Goal: Information Seeking & Learning: Learn about a topic

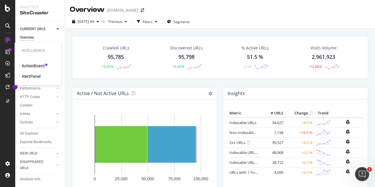
click at [33, 65] on div "ActionBoard" at bounding box center [33, 66] width 23 height 6
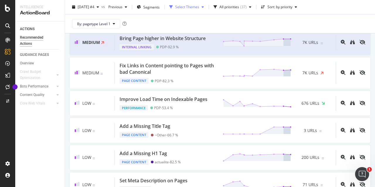
scroll to position [345, 0]
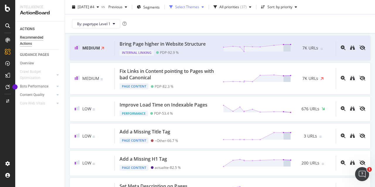
click at [204, 7] on icon "button" at bounding box center [203, 7] width 2 height 4
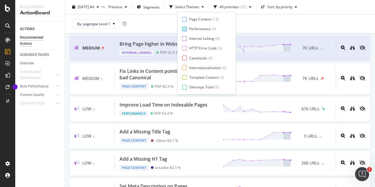
click at [196, 31] on div "Performance" at bounding box center [199, 28] width 21 height 5
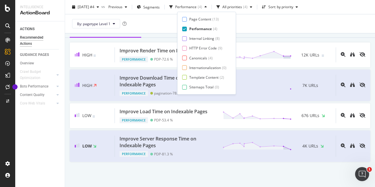
scroll to position [32, 0]
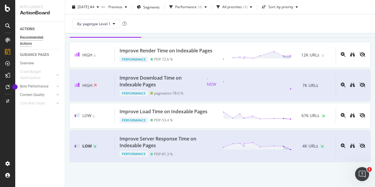
click at [257, 22] on div "By: pagetype Level 1" at bounding box center [220, 23] width 301 height 19
click at [218, 87] on div at bounding box center [255, 85] width 74 height 9
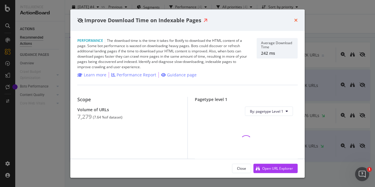
click at [296, 18] on icon "times" at bounding box center [296, 20] width 4 height 5
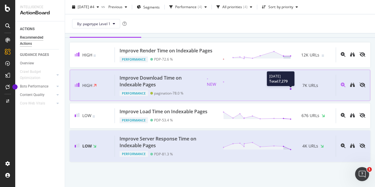
click at [287, 88] on icon at bounding box center [257, 85] width 69 height 9
click at [143, 78] on div "Improve Download Time on Indexable Pages" at bounding box center [161, 81] width 83 height 13
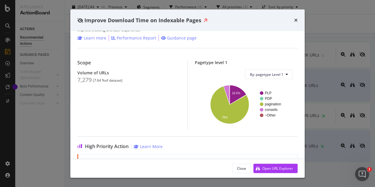
scroll to position [36, 0]
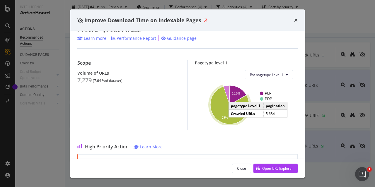
click at [226, 116] on icon "A chart." at bounding box center [230, 106] width 39 height 38
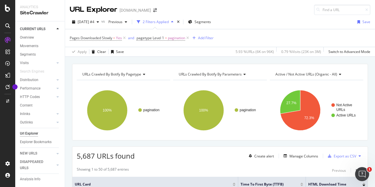
click at [249, 36] on div "Pages Downloaded Slowly = Yes and pagetype Level 1 = pagination Add Filter" at bounding box center [220, 38] width 301 height 18
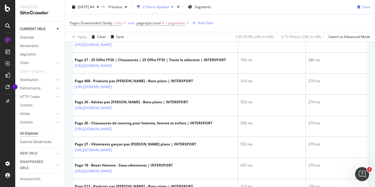
scroll to position [394, 0]
